Goal: Task Accomplishment & Management: Manage account settings

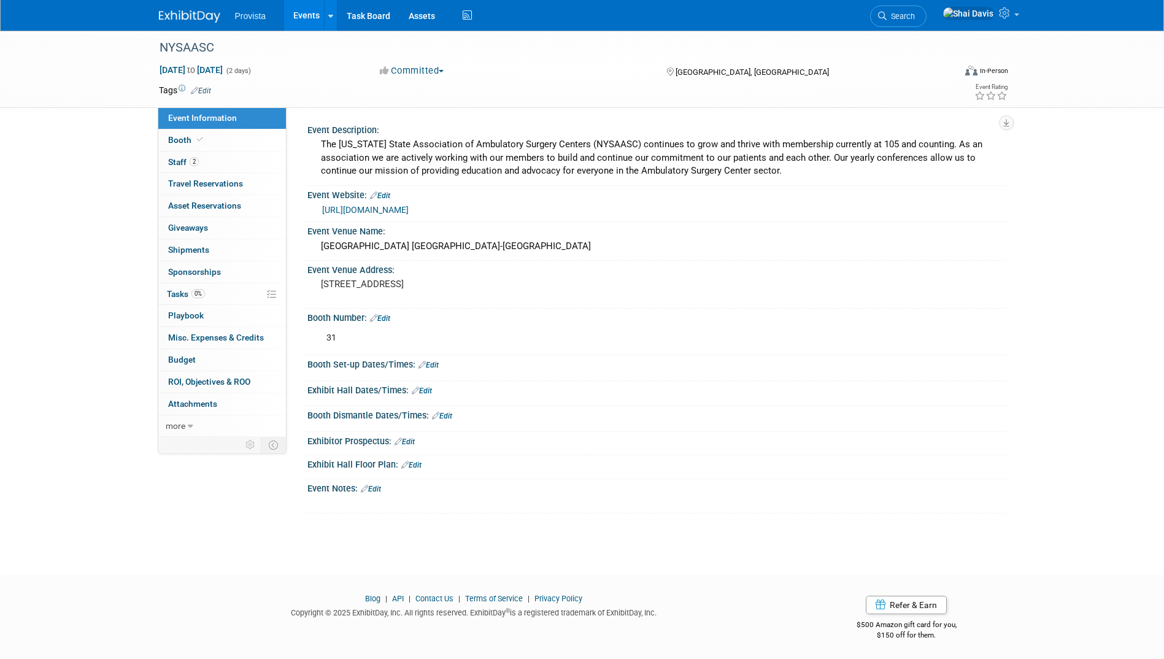
click at [188, 117] on span "Event Information" at bounding box center [202, 118] width 69 height 10
click at [298, 17] on link "Events" at bounding box center [306, 15] width 45 height 31
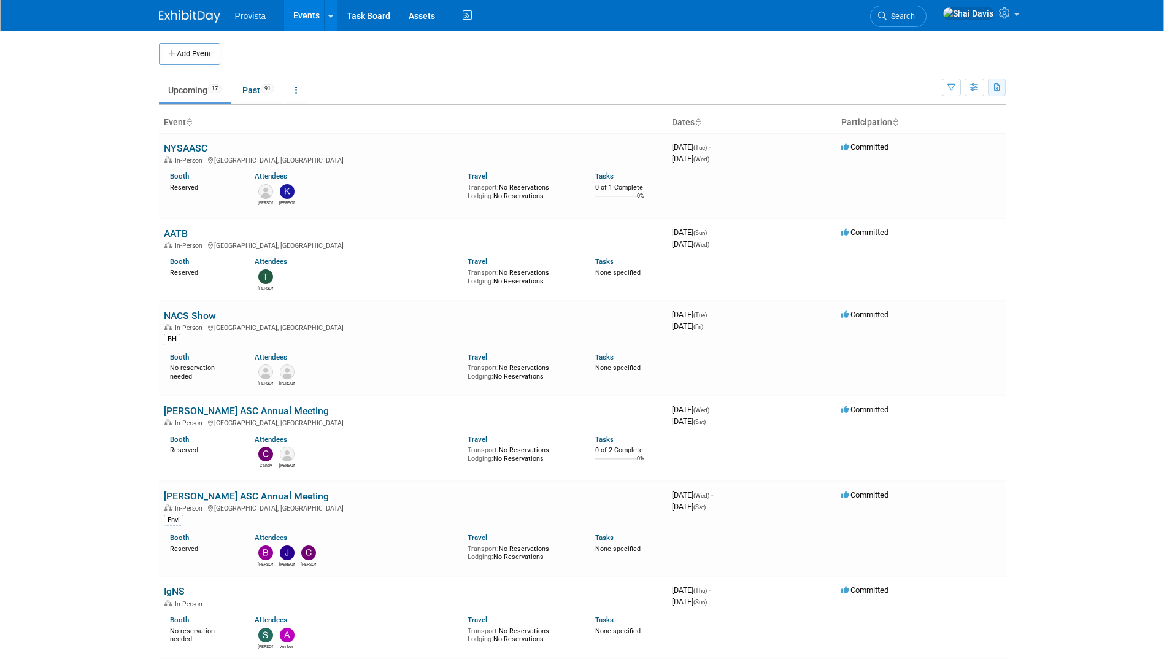
click at [994, 85] on icon "button" at bounding box center [997, 88] width 7 height 8
click at [889, 121] on link "Export Current View (17 Events)" at bounding box center [929, 126] width 133 height 17
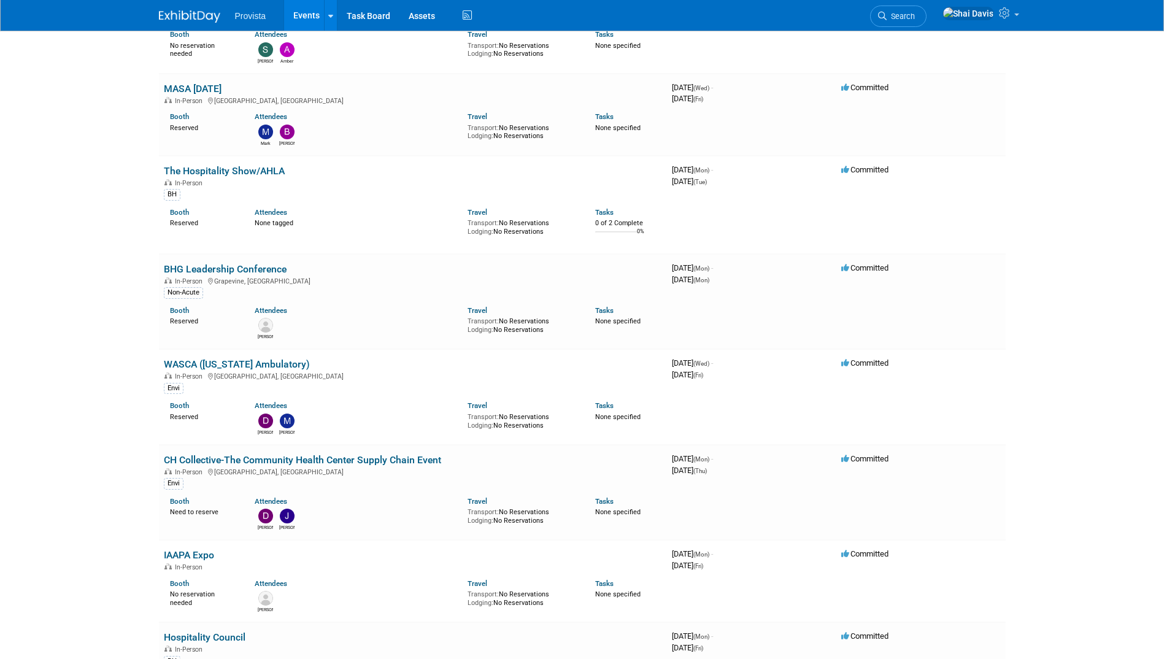
scroll to position [614, 0]
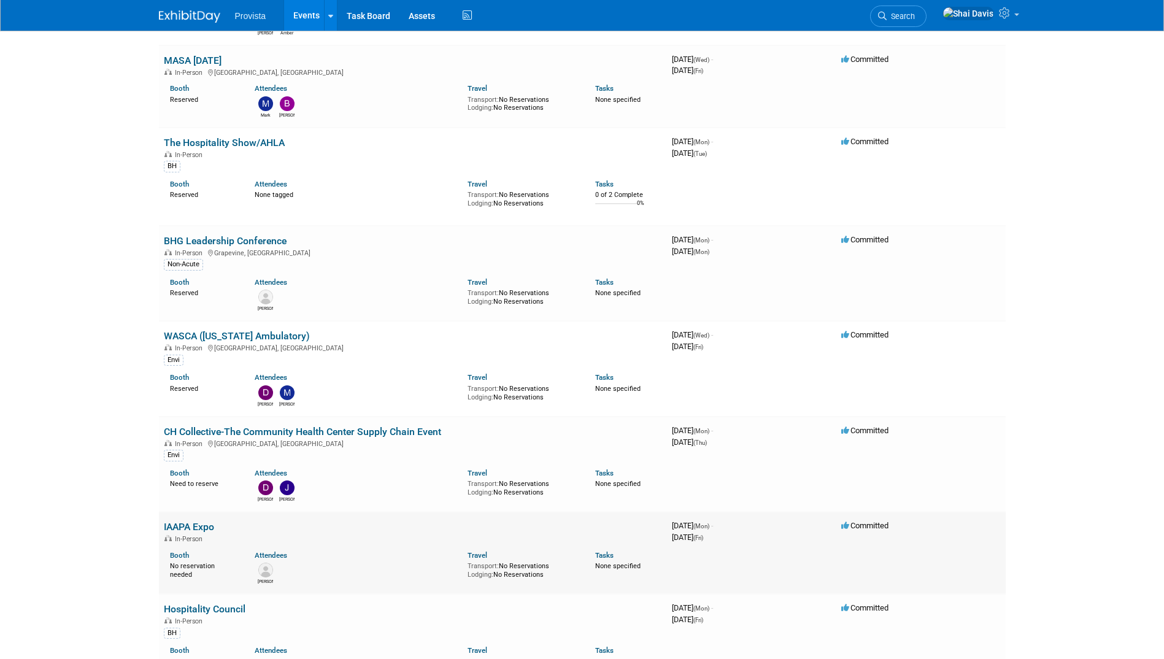
click at [191, 522] on link "IAAPA Expo" at bounding box center [189, 527] width 50 height 12
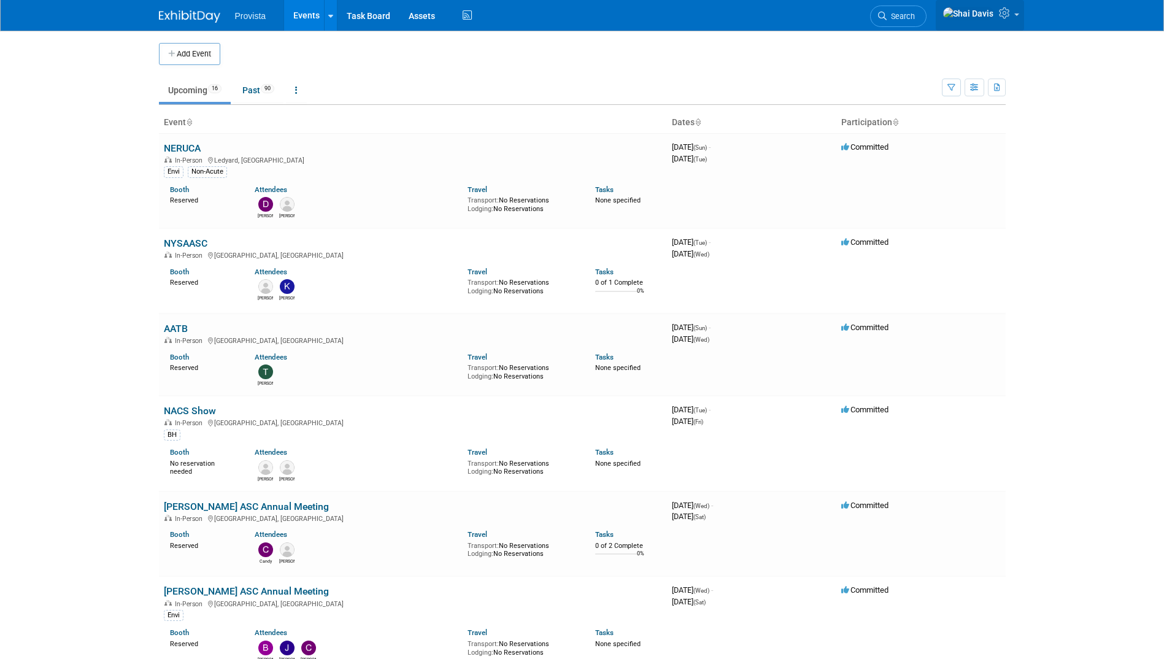
click at [1001, 10] on icon at bounding box center [1006, 12] width 14 height 11
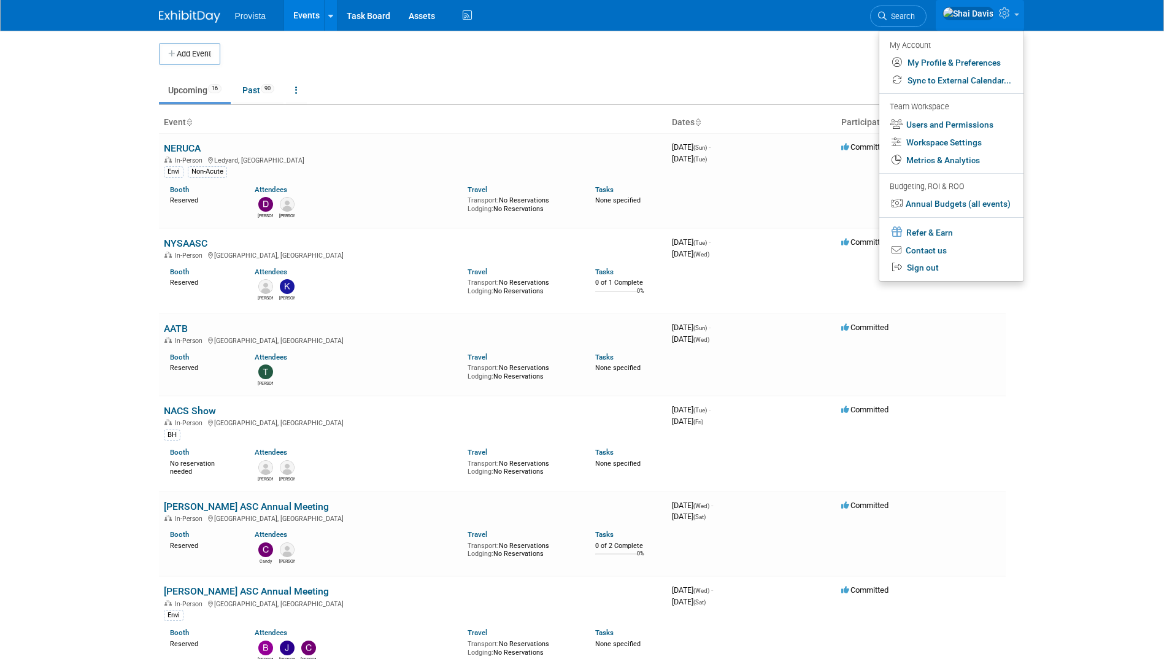
click at [1110, 200] on body "Provista Events Add Event Bulk Upload Events Shareable Event Boards Recently Vi…" at bounding box center [582, 329] width 1164 height 659
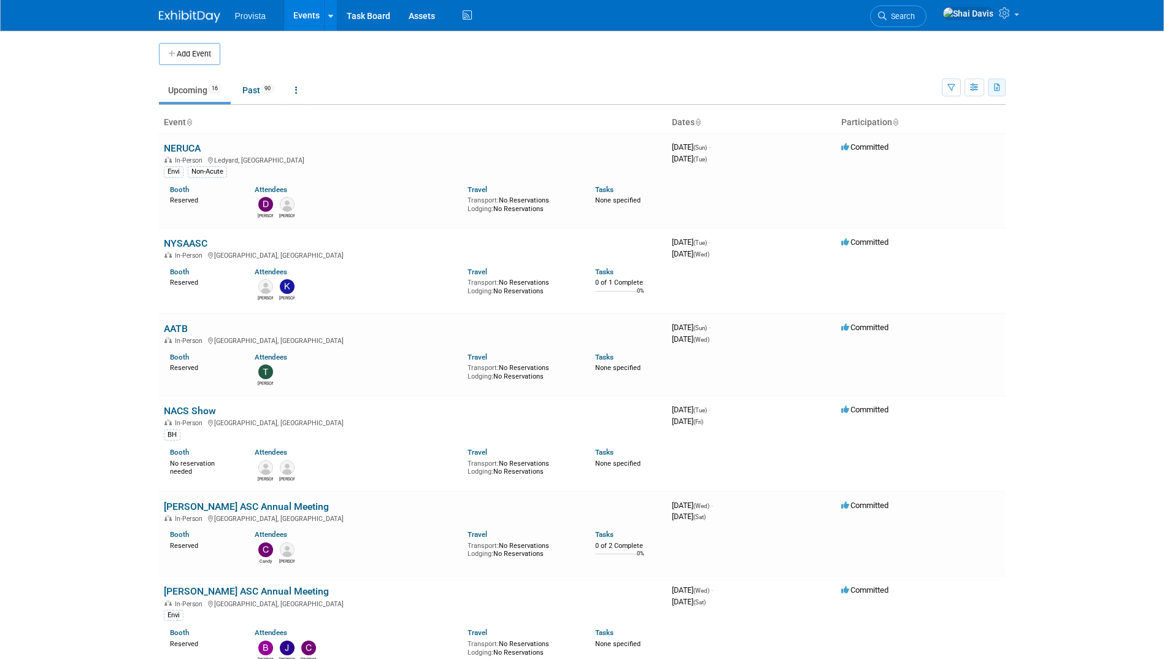
click at [997, 89] on icon "button" at bounding box center [997, 88] width 7 height 8
click at [263, 102] on li "Past 90" at bounding box center [258, 92] width 50 height 26
click at [261, 93] on link "Past 90" at bounding box center [258, 90] width 50 height 23
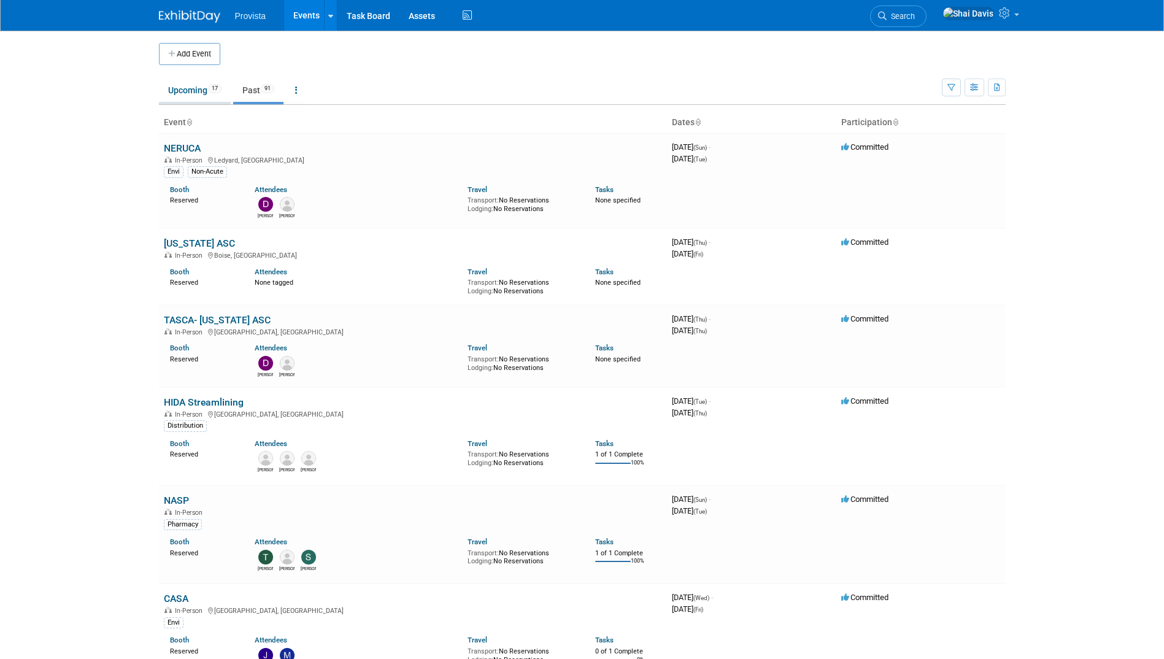
click at [193, 94] on link "Upcoming 17" at bounding box center [195, 90] width 72 height 23
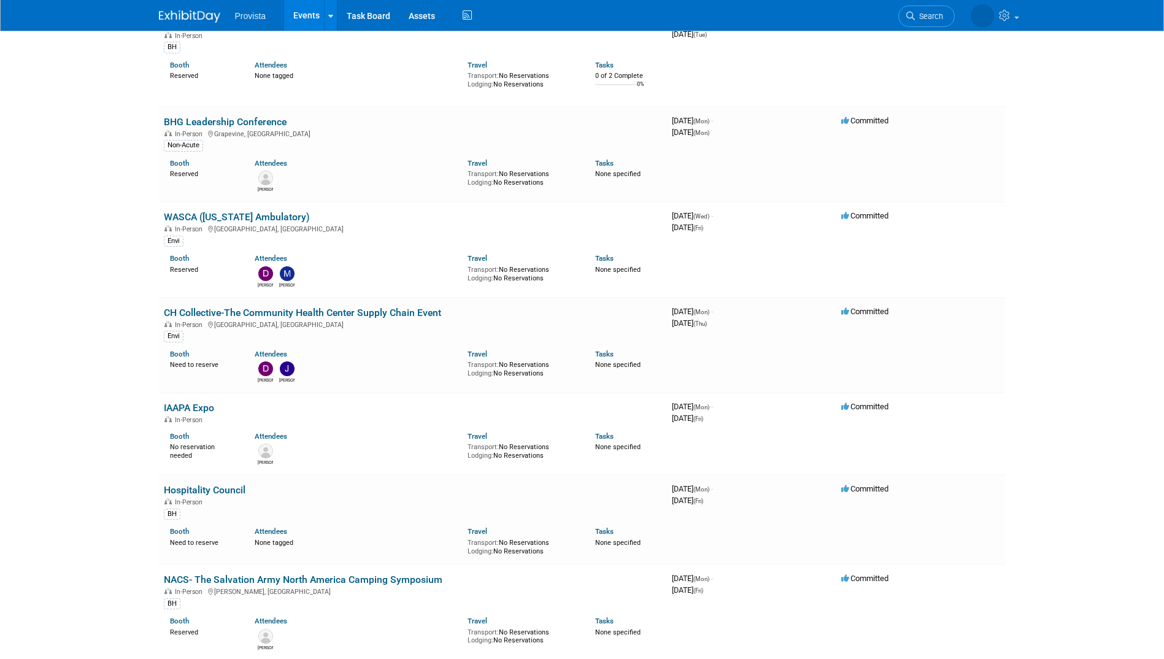
scroll to position [736, 0]
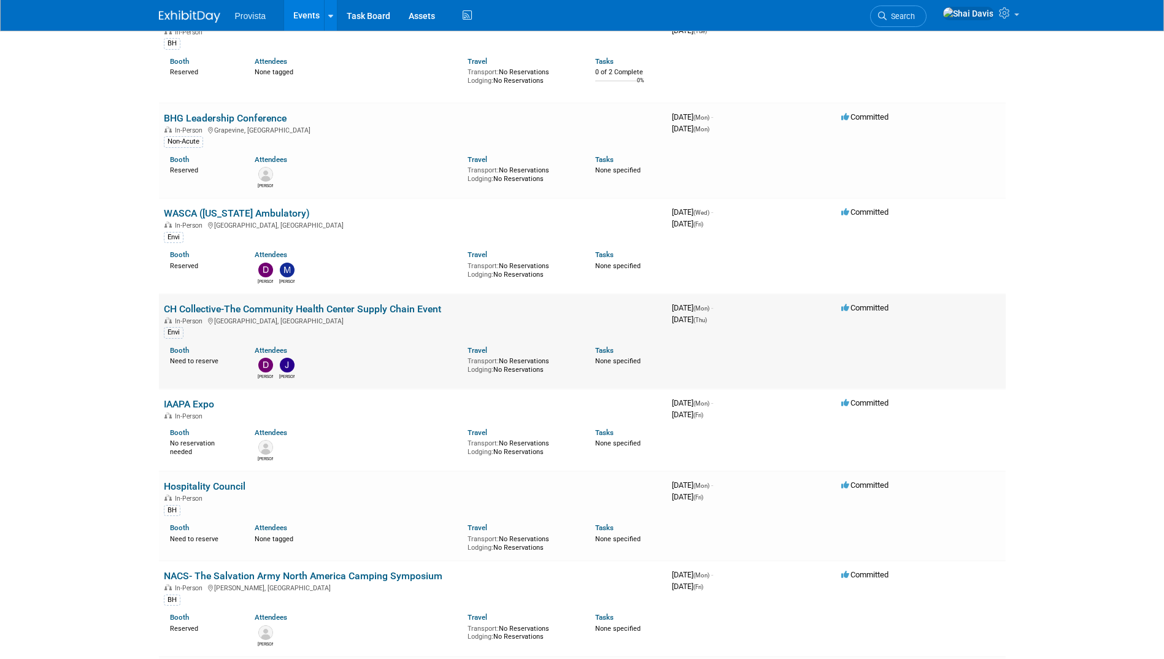
click at [267, 309] on link "CH Collective-The Community Health Center Supply Chain Event" at bounding box center [302, 309] width 277 height 12
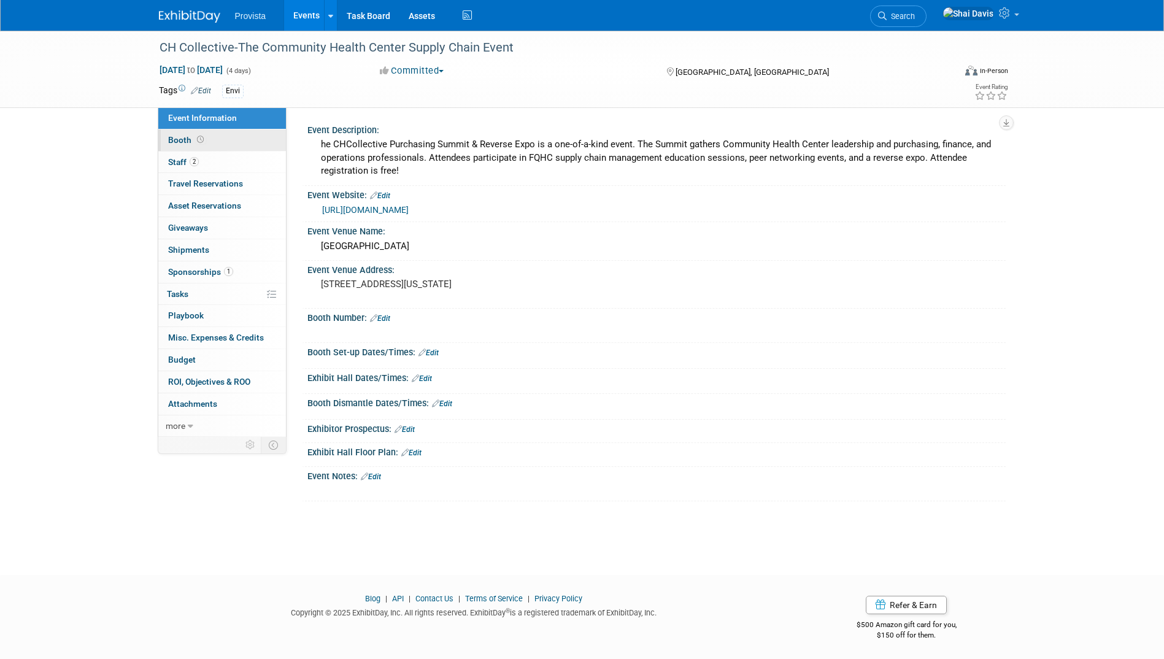
click at [188, 144] on span "Booth" at bounding box center [187, 140] width 38 height 10
select select "No"
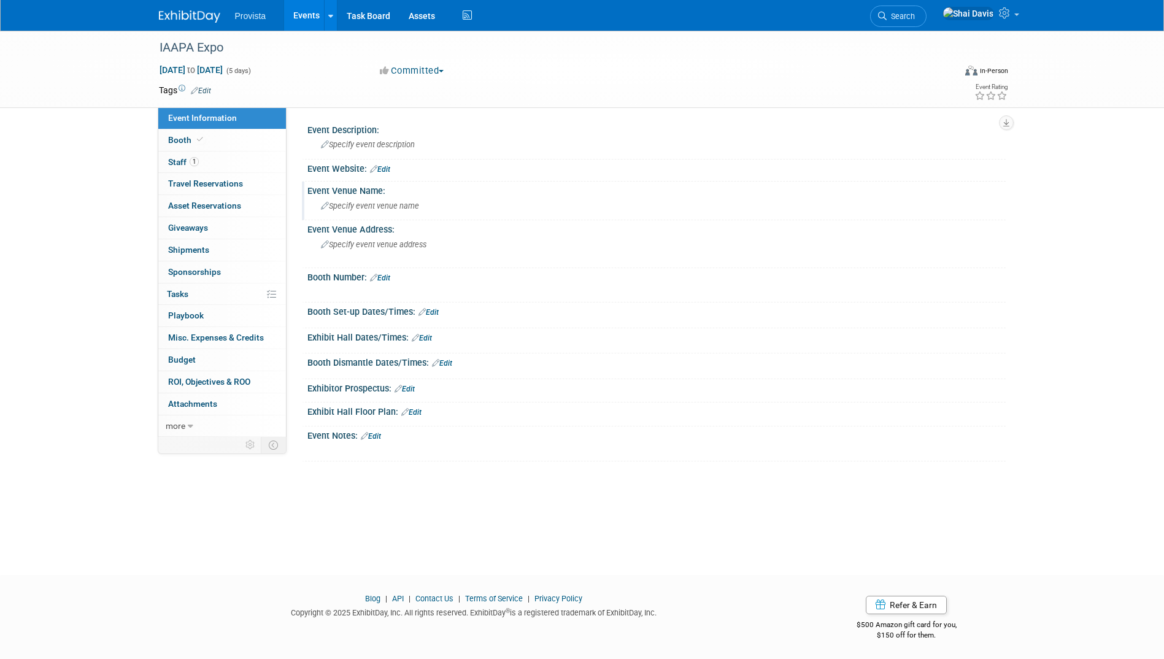
click at [342, 200] on div "Specify event venue name" at bounding box center [657, 205] width 680 height 19
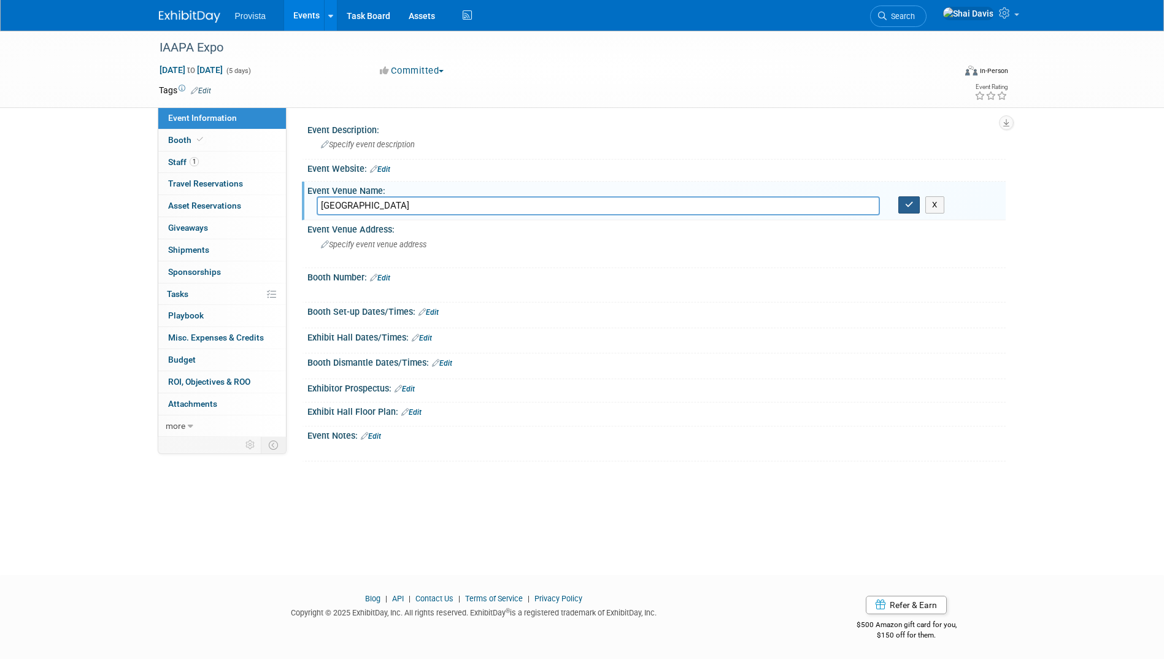
type input "Orange County Convention Center"
click at [909, 203] on icon "button" at bounding box center [909, 205] width 9 height 8
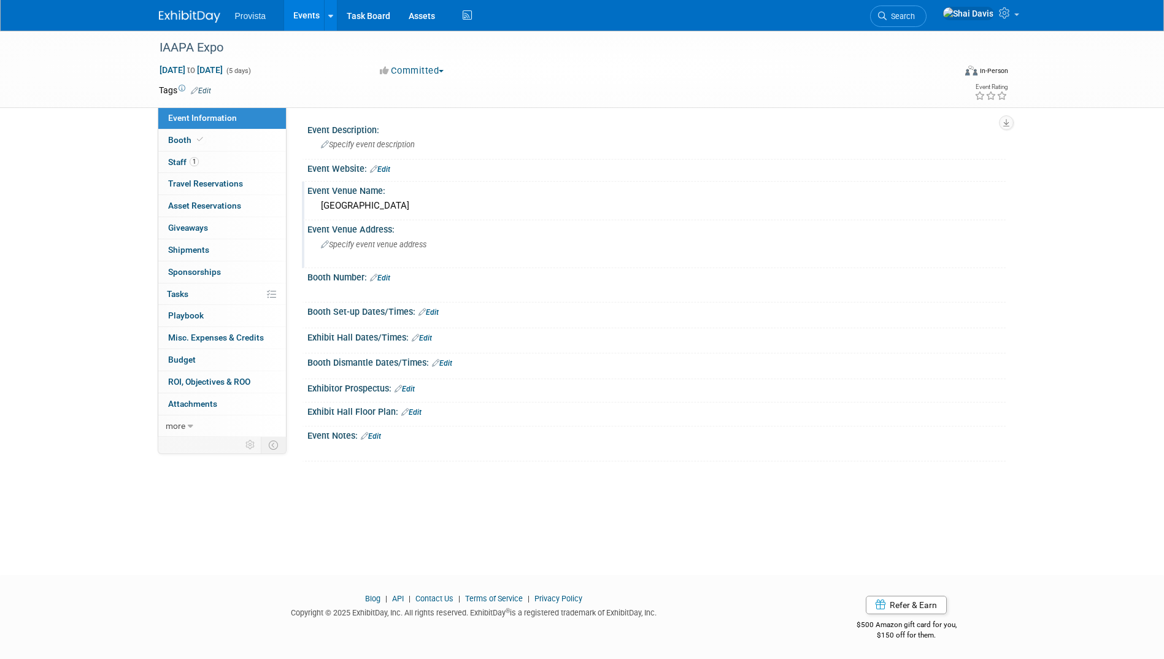
click at [333, 244] on span "Specify event venue address" at bounding box center [374, 244] width 106 height 9
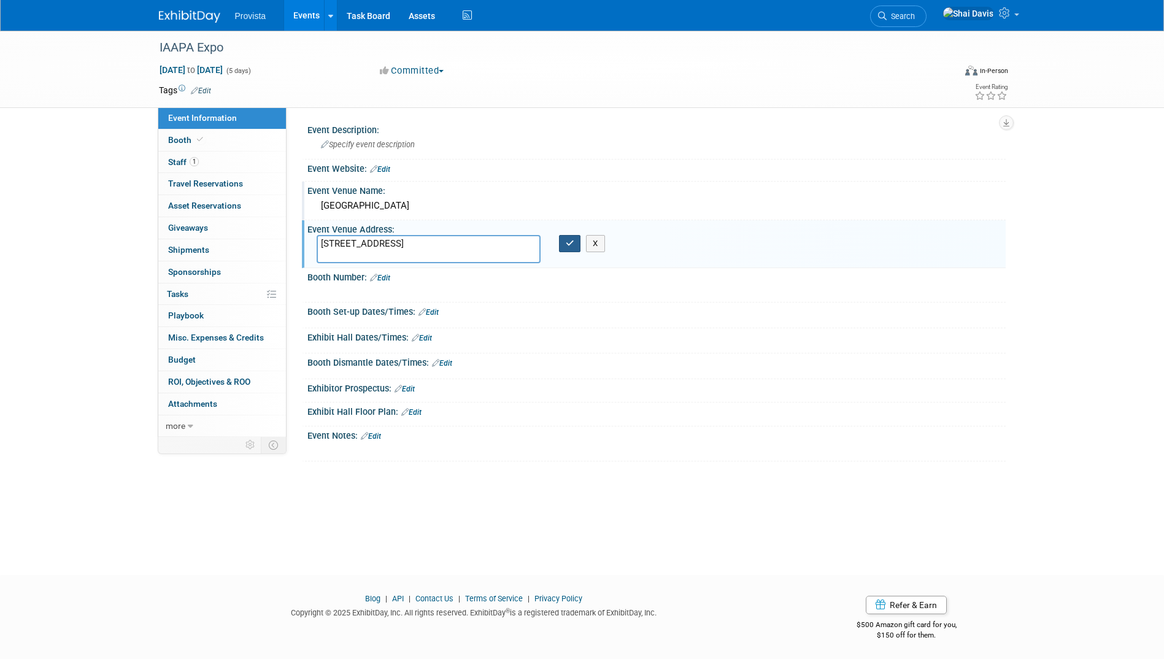
type textarea "9400 Universal Boulevard, Orlando, FL 32819"
click at [562, 245] on button "button" at bounding box center [570, 243] width 22 height 17
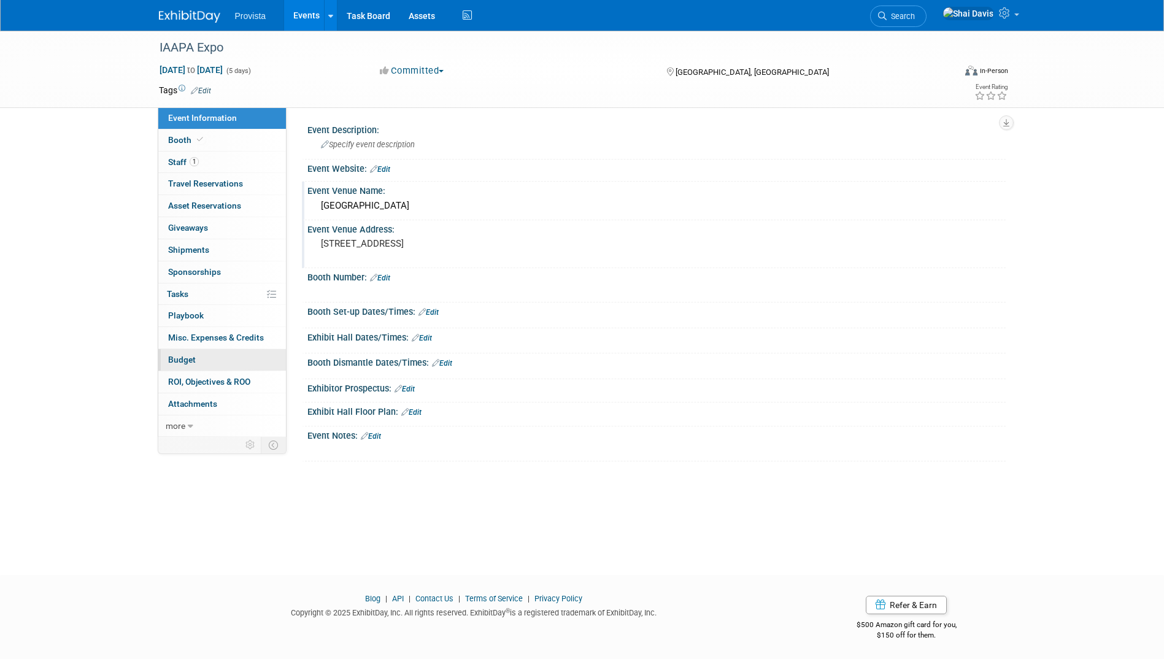
click at [181, 357] on span "Budget" at bounding box center [182, 360] width 28 height 10
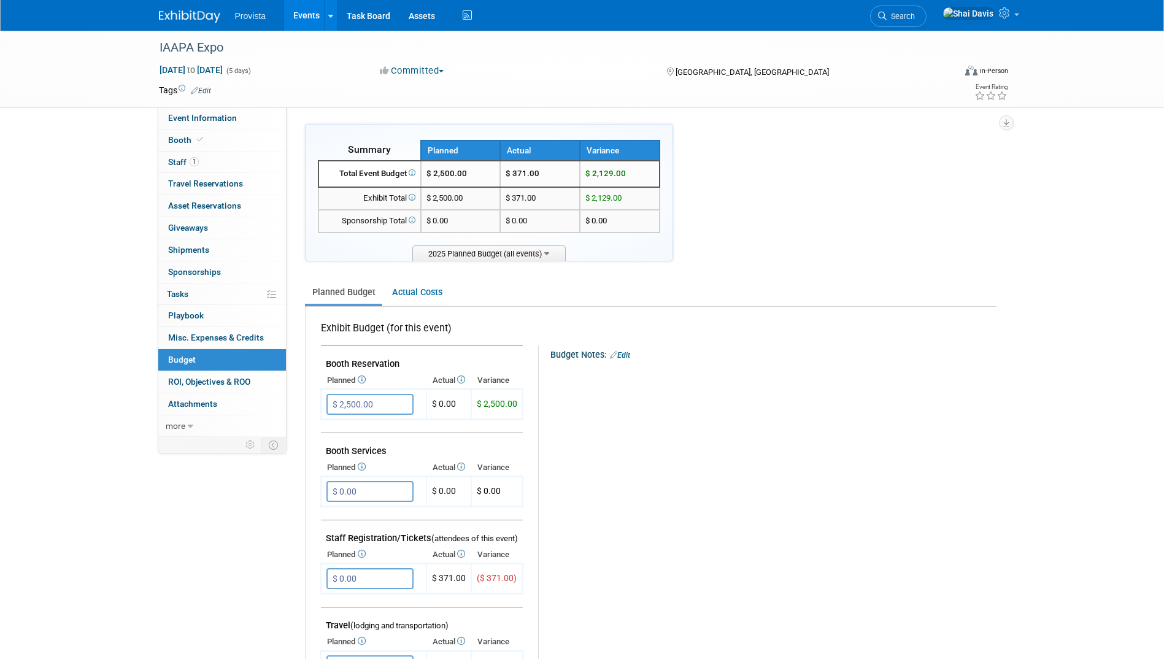
click at [300, 17] on link "Events" at bounding box center [306, 15] width 45 height 31
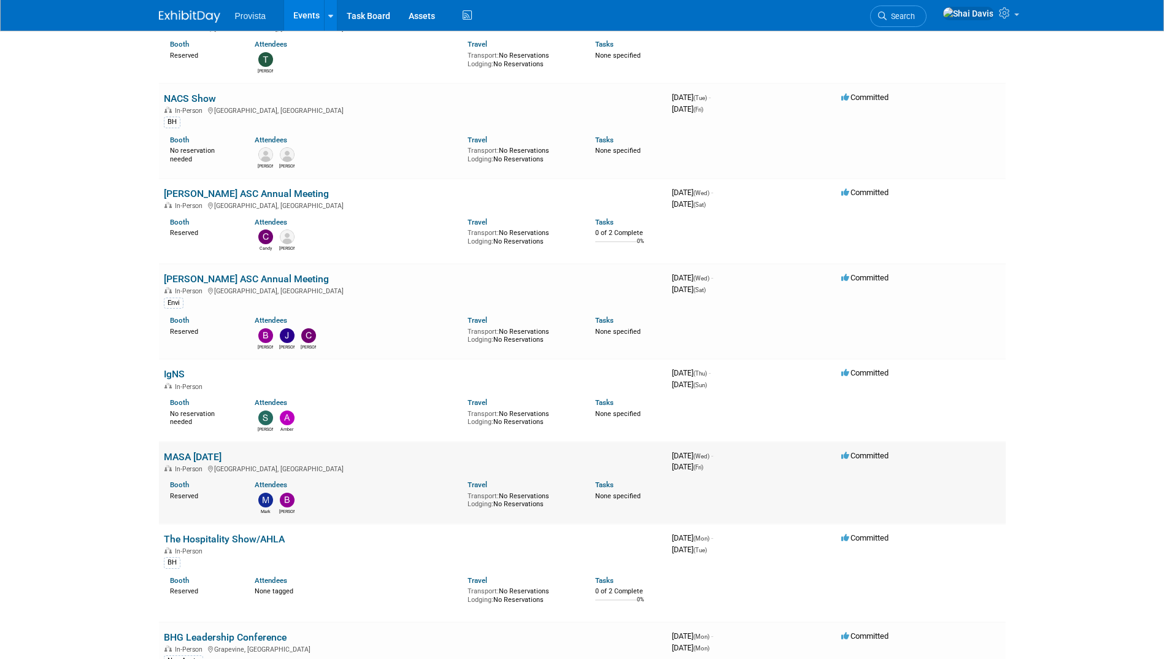
scroll to position [245, 0]
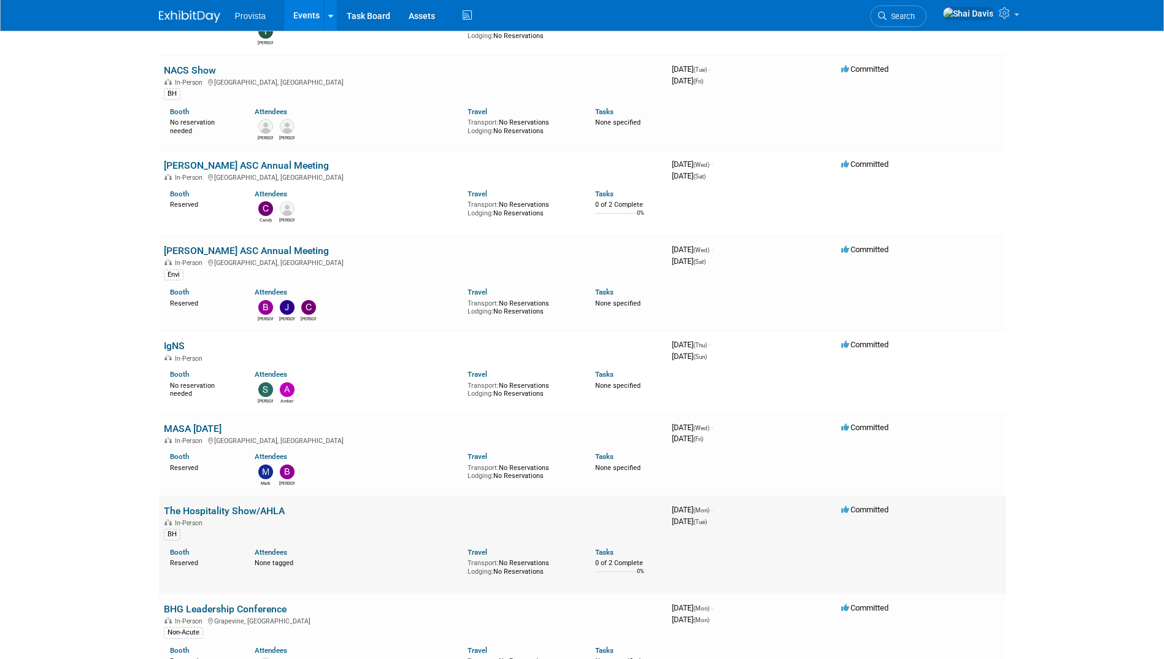
click at [220, 509] on link "The Hospitality Show/AHLA" at bounding box center [224, 511] width 121 height 12
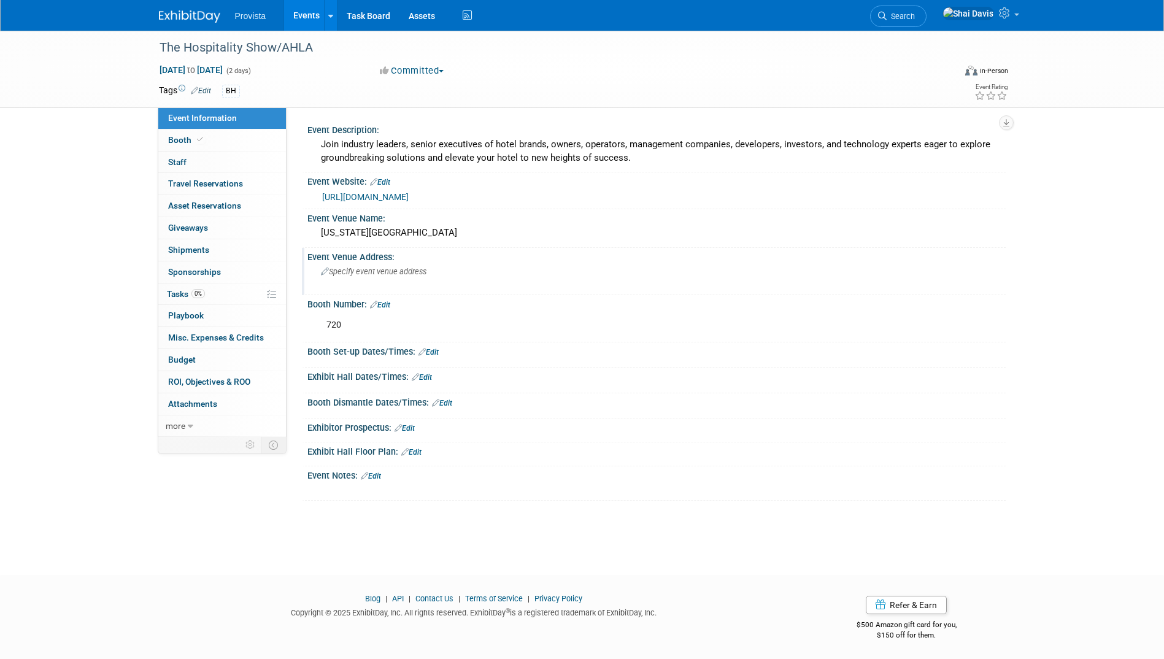
click at [368, 274] on span "Specify event venue address" at bounding box center [374, 271] width 106 height 9
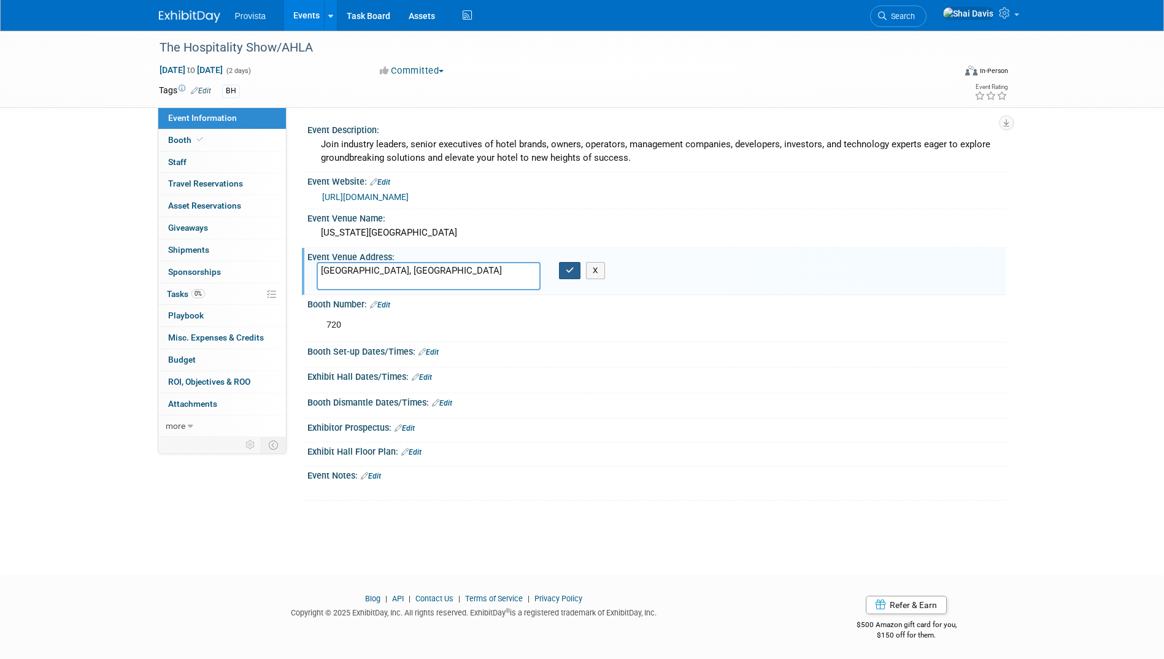
type textarea "[GEOGRAPHIC_DATA], [GEOGRAPHIC_DATA]"
click at [567, 272] on icon "button" at bounding box center [570, 270] width 9 height 8
